Goal: Task Accomplishment & Management: Use online tool/utility

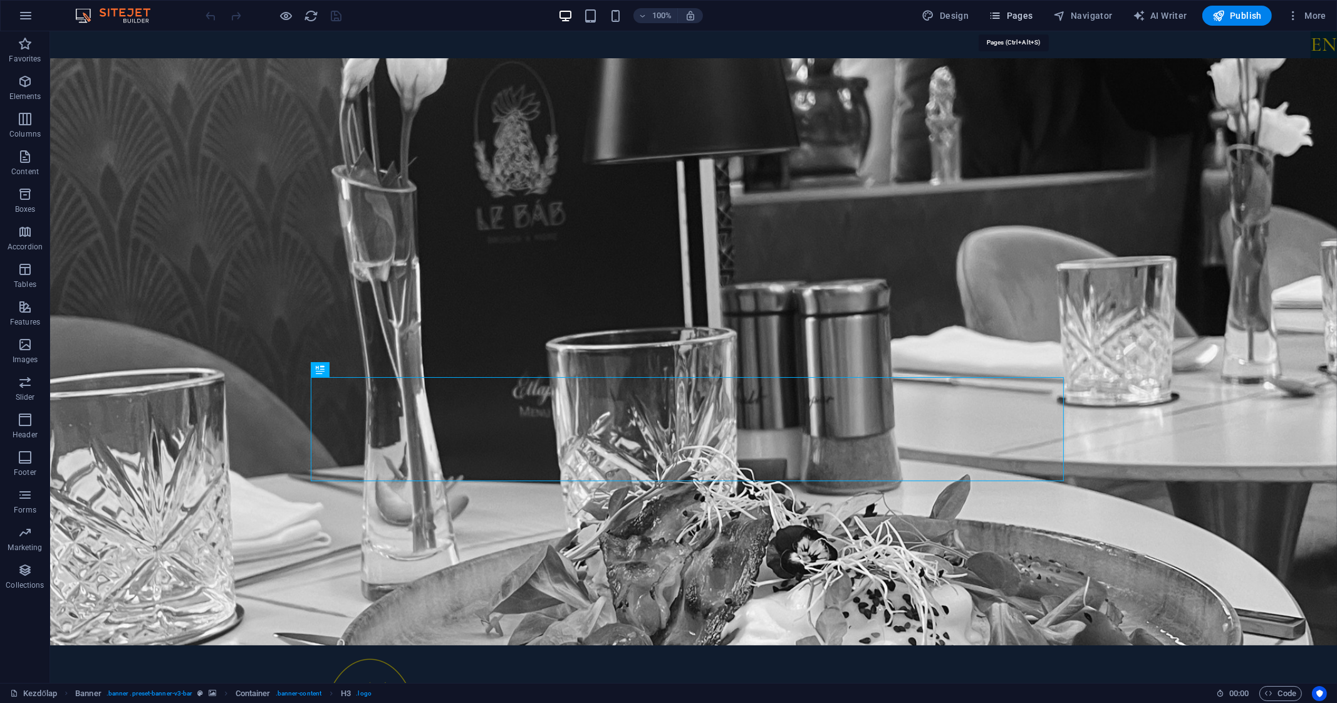
click at [1019, 14] on span "Pages" at bounding box center [1011, 15] width 44 height 13
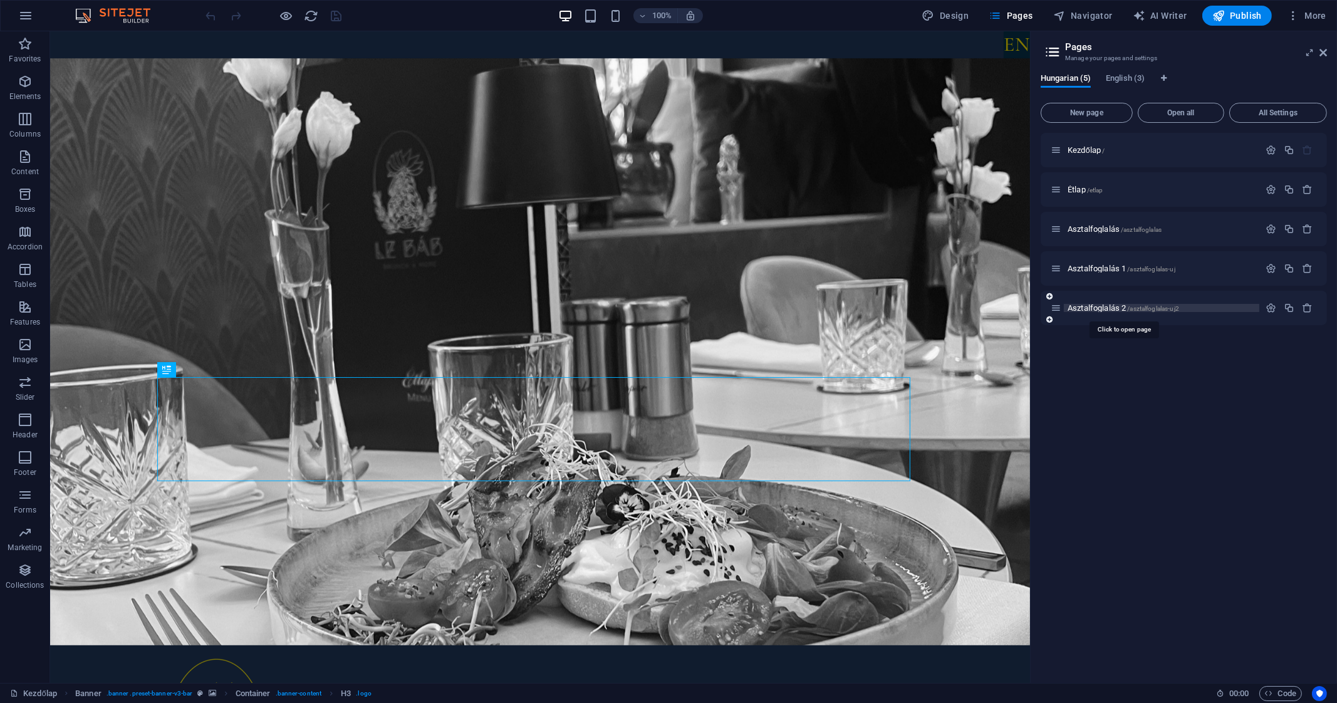
click at [1091, 305] on span "Asztalfoglalás 2 /asztalfoglalas-uj2" at bounding box center [1124, 307] width 112 height 9
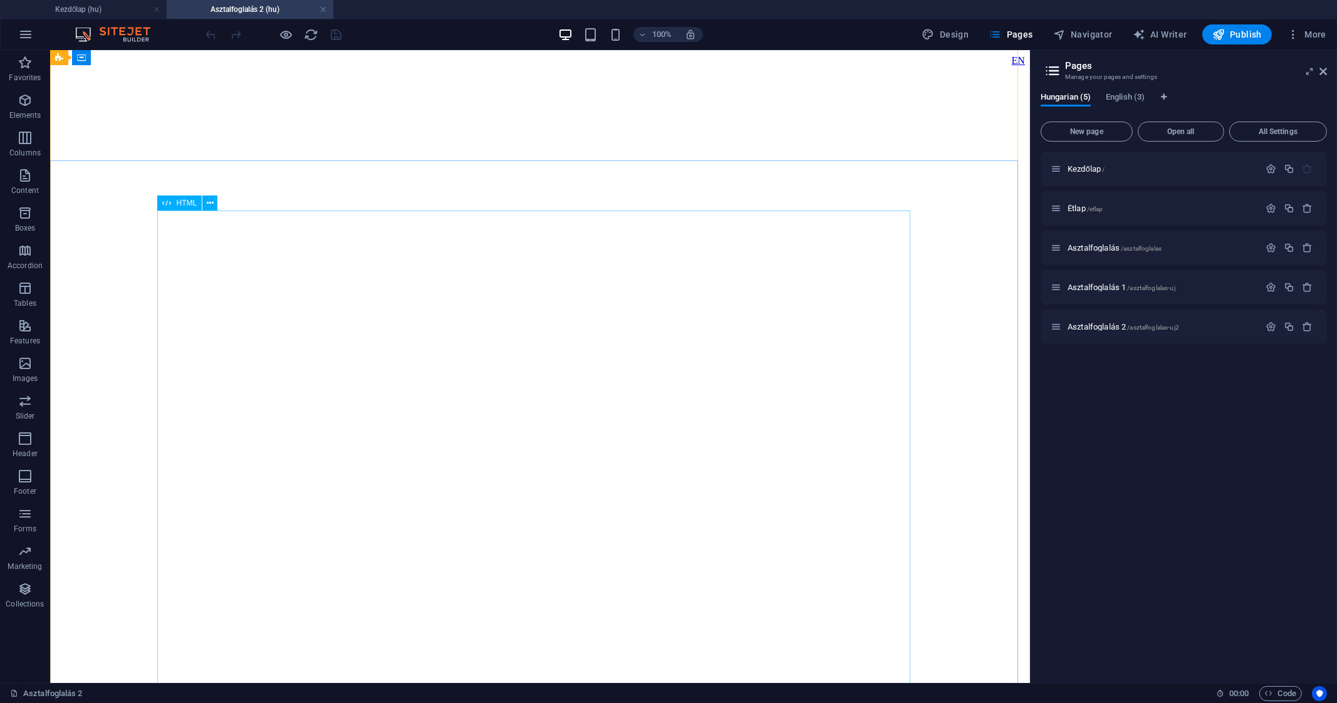
scroll to position [78, 0]
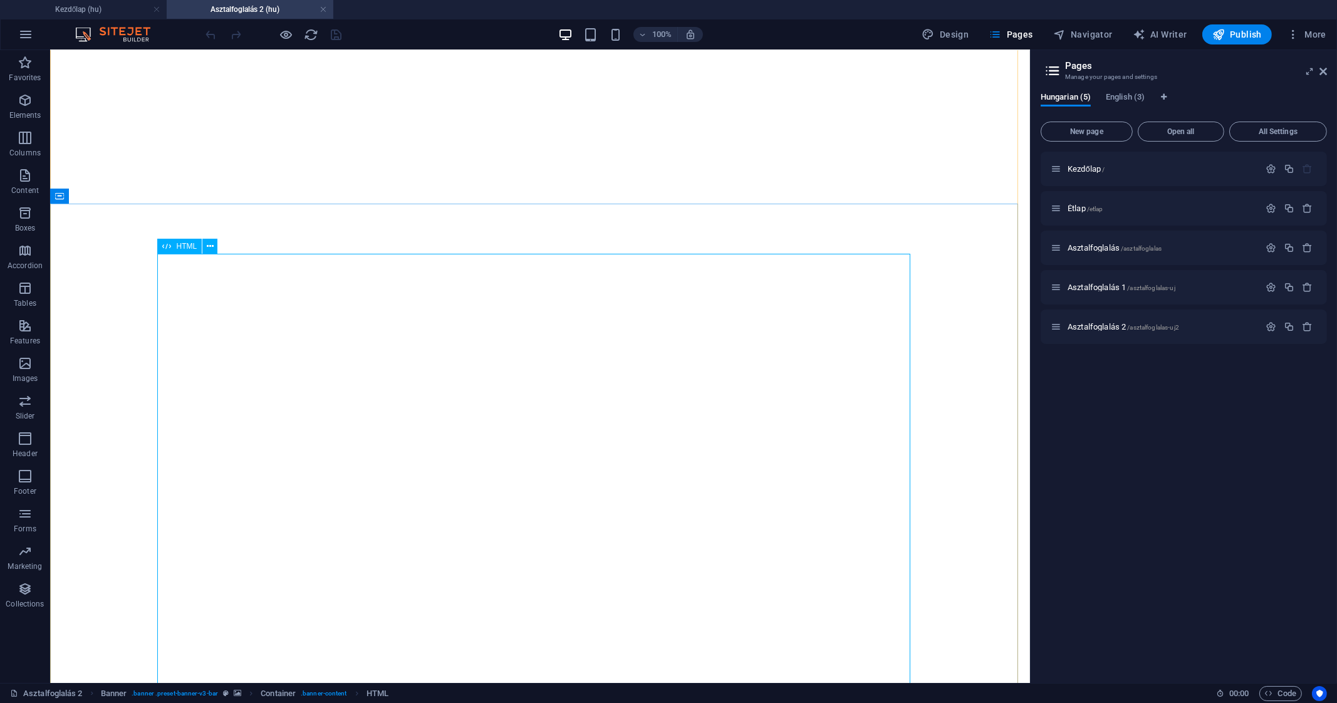
click at [191, 244] on span "HTML" at bounding box center [186, 246] width 21 height 8
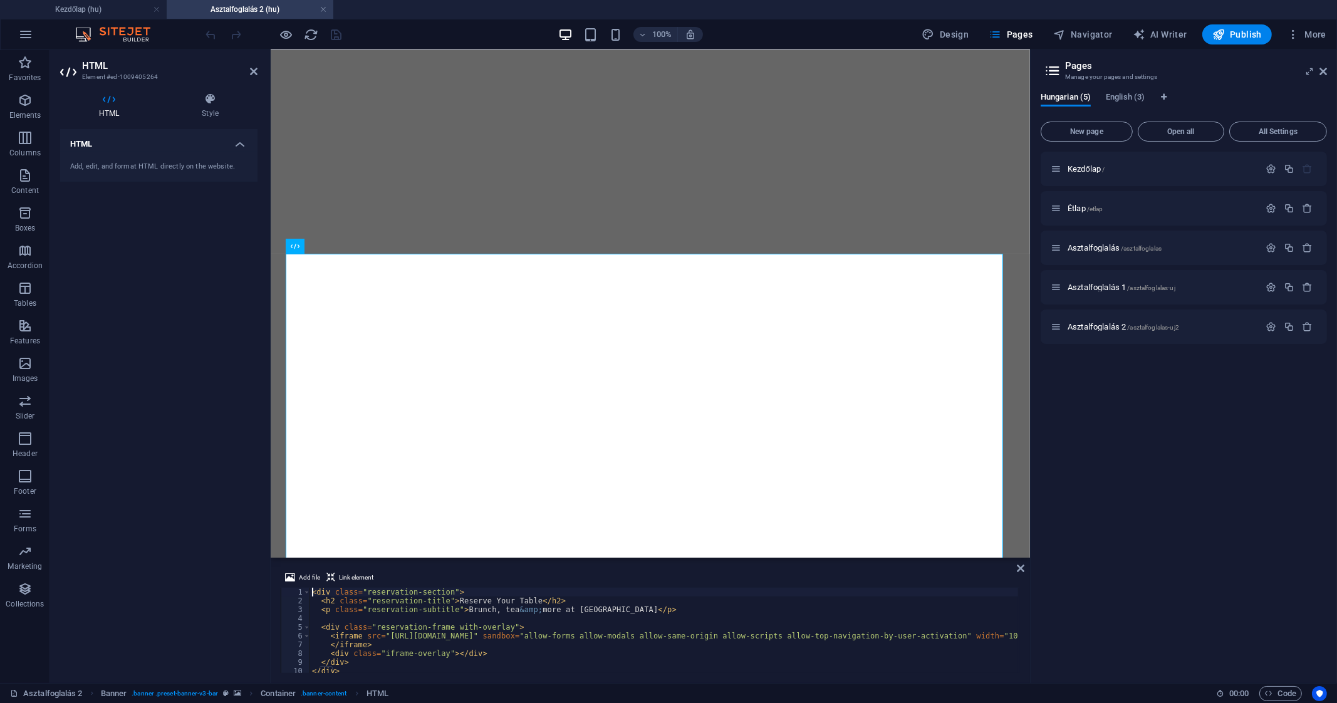
click at [448, 643] on div "< div class = "reservation-section" > < h2 class = "reservation-title" > Reserv…" at bounding box center [777, 638] width 934 height 101
type textarea "</iframe>a"
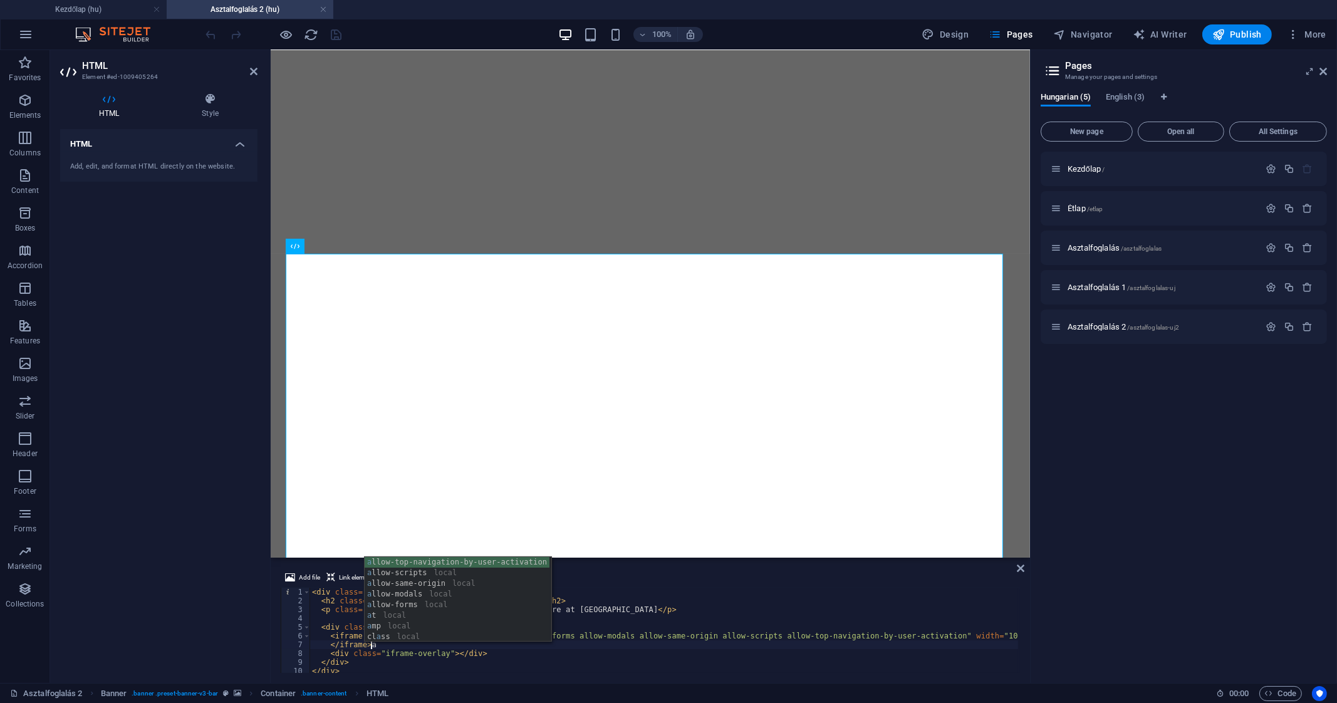
scroll to position [22, 0]
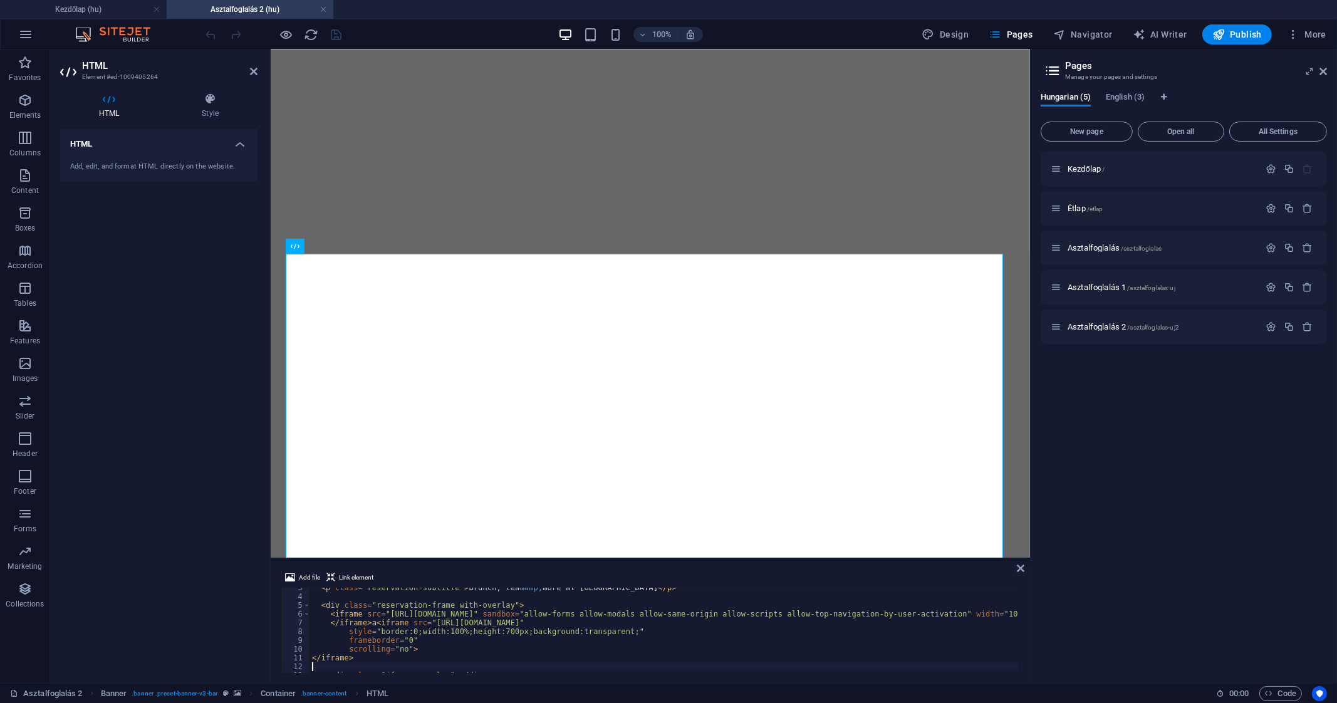
type textarea "</div>"
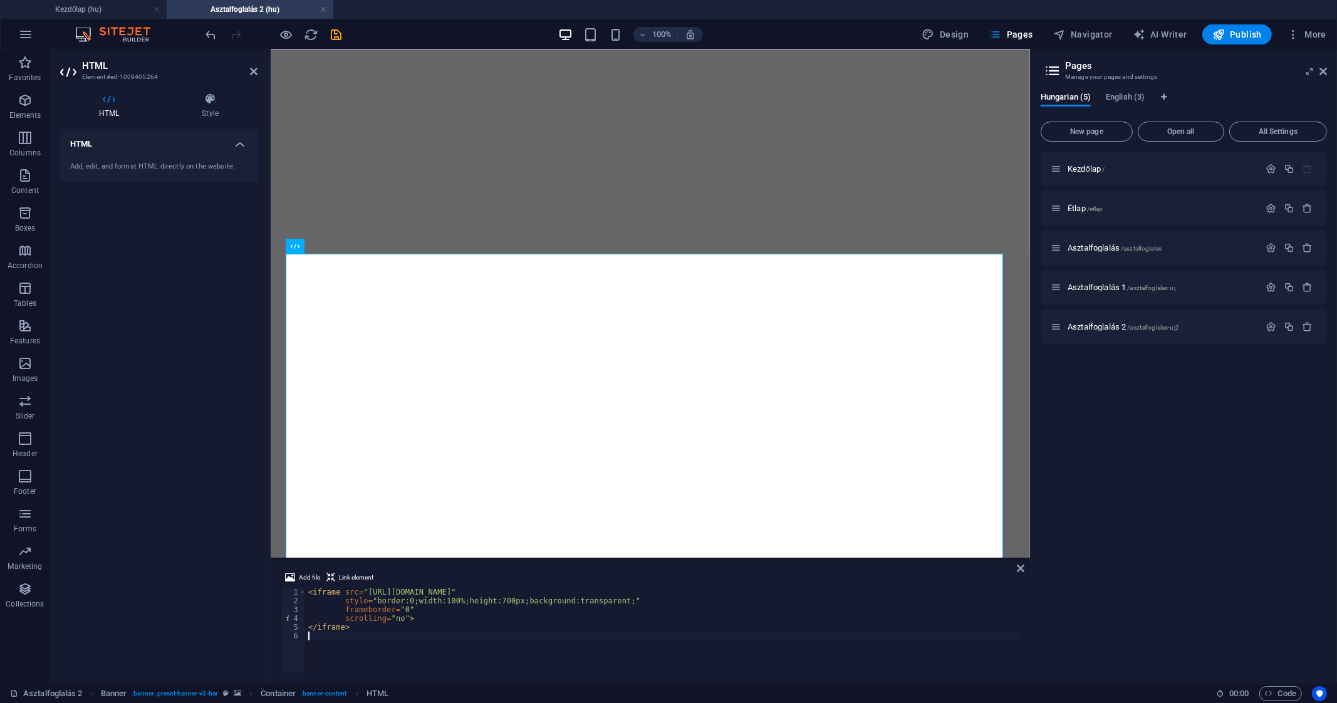
click at [526, 591] on div "< iframe src = "[URL][DOMAIN_NAME]" style = "border:0;width:100%;height:700px;b…" at bounding box center [663, 639] width 714 height 103
paste textarea "AKfycbyMtMRg80IeJknciTElivbcUeBwYG4nC29vbdrnv36S95XkRPs4zL_sz7Ofi7TA01f7XA"
click at [754, 632] on div "< iframe src = "[URL][DOMAIN_NAME]" style = "border:0;width:100%;height:700px;b…" at bounding box center [663, 639] width 714 height 103
type textarea "</iframe>"
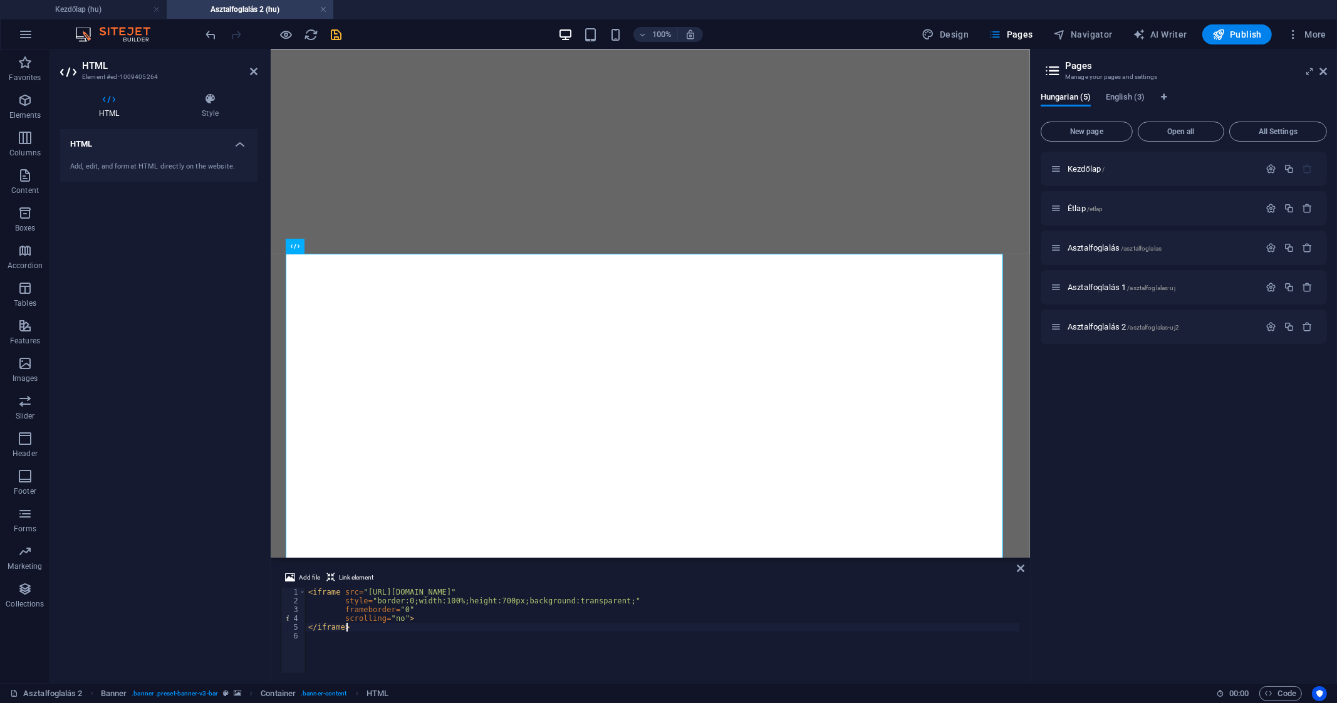
click at [336, 31] on icon "save" at bounding box center [337, 35] width 14 height 14
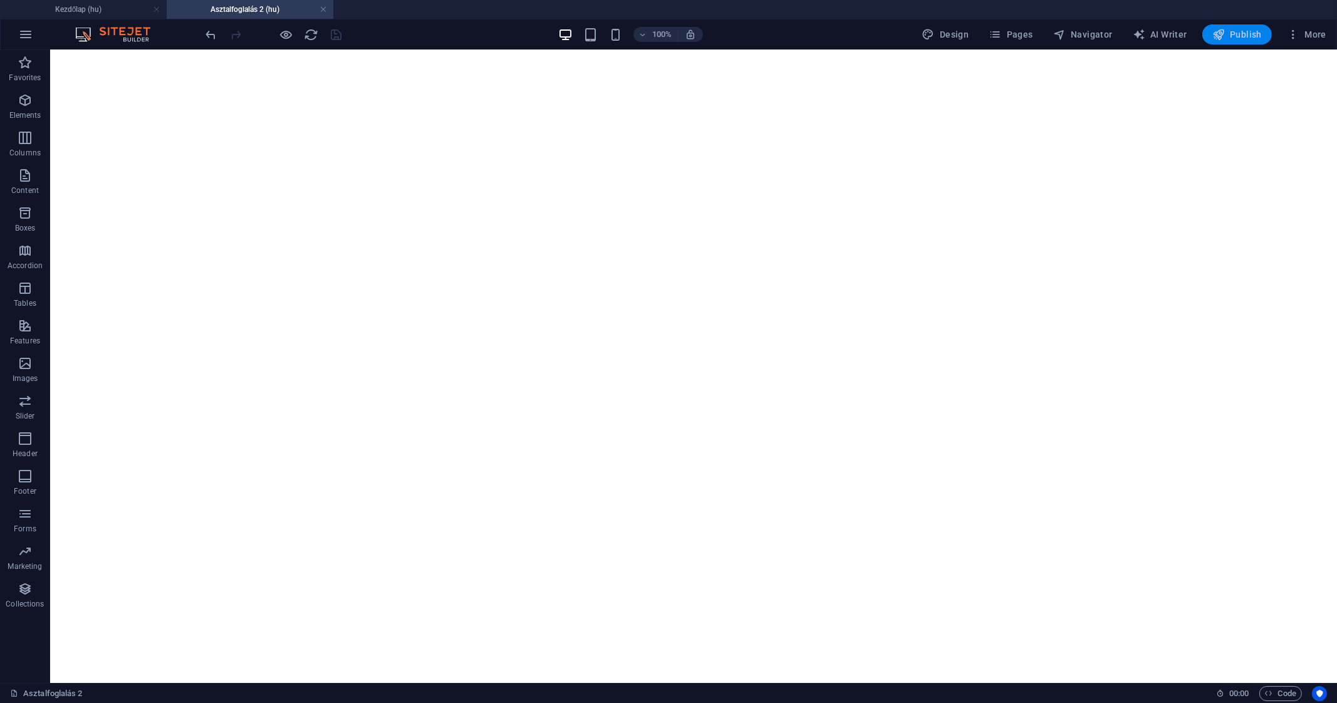
click at [1249, 33] on span "Publish" at bounding box center [1236, 34] width 49 height 13
